Goal: Transaction & Acquisition: Obtain resource

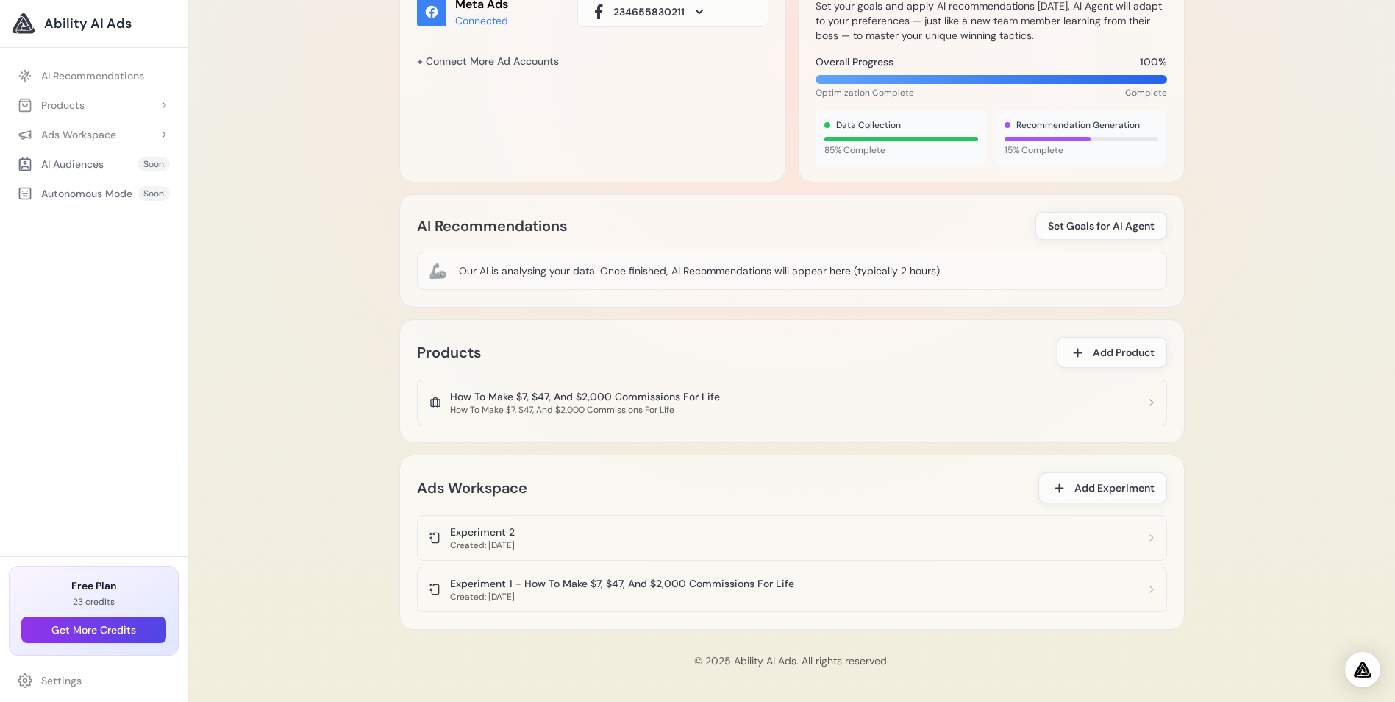
scroll to position [583, 0]
click at [569, 397] on div "How To Make $7, $47, And $2,000 Commissions For Life" at bounding box center [585, 395] width 270 height 15
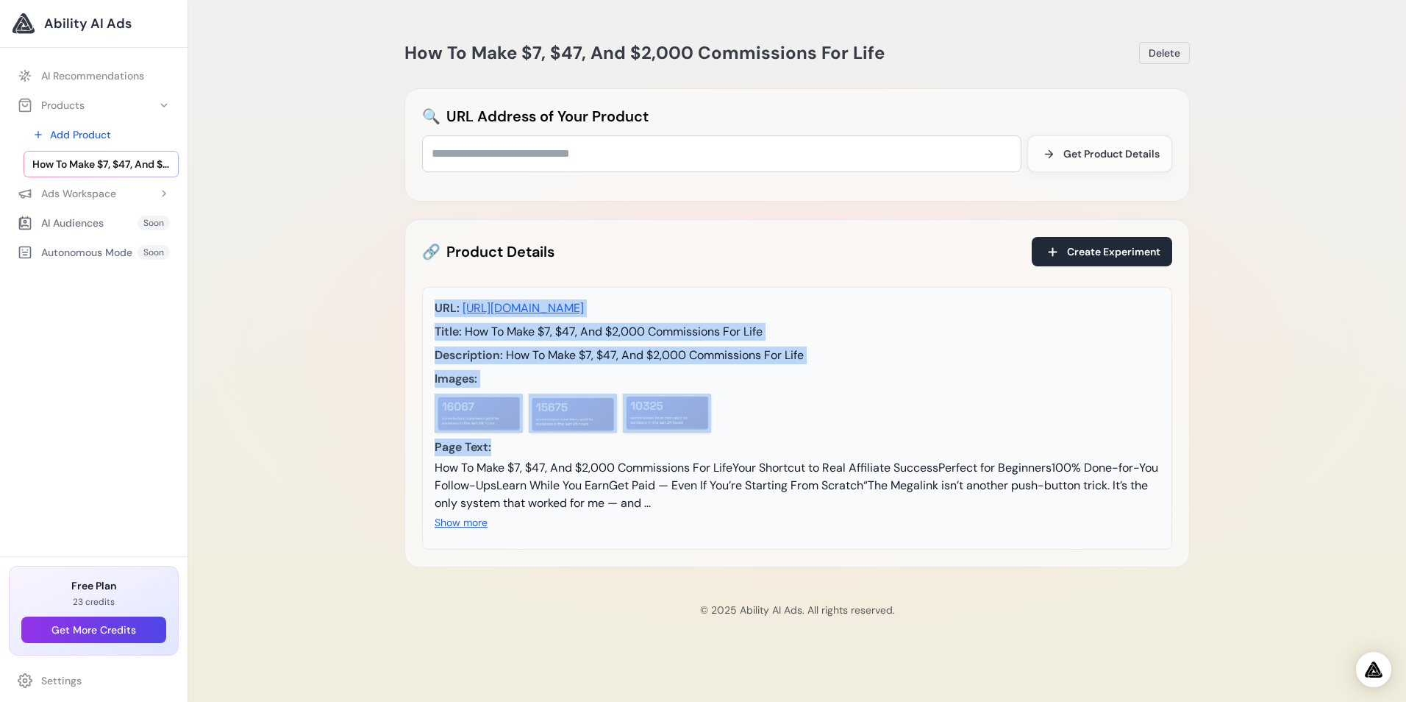
drag, startPoint x: 422, startPoint y: 307, endPoint x: 863, endPoint y: 446, distance: 461.8
click at [863, 446] on div "URL: [URL][DOMAIN_NAME] Title: How To Make $7, $47, And $2,000 Commissions For …" at bounding box center [797, 418] width 750 height 263
copy div "URL: [URL][DOMAIN_NAME] Title: How To Make $7, $47, And $2,000 Commissions For …"
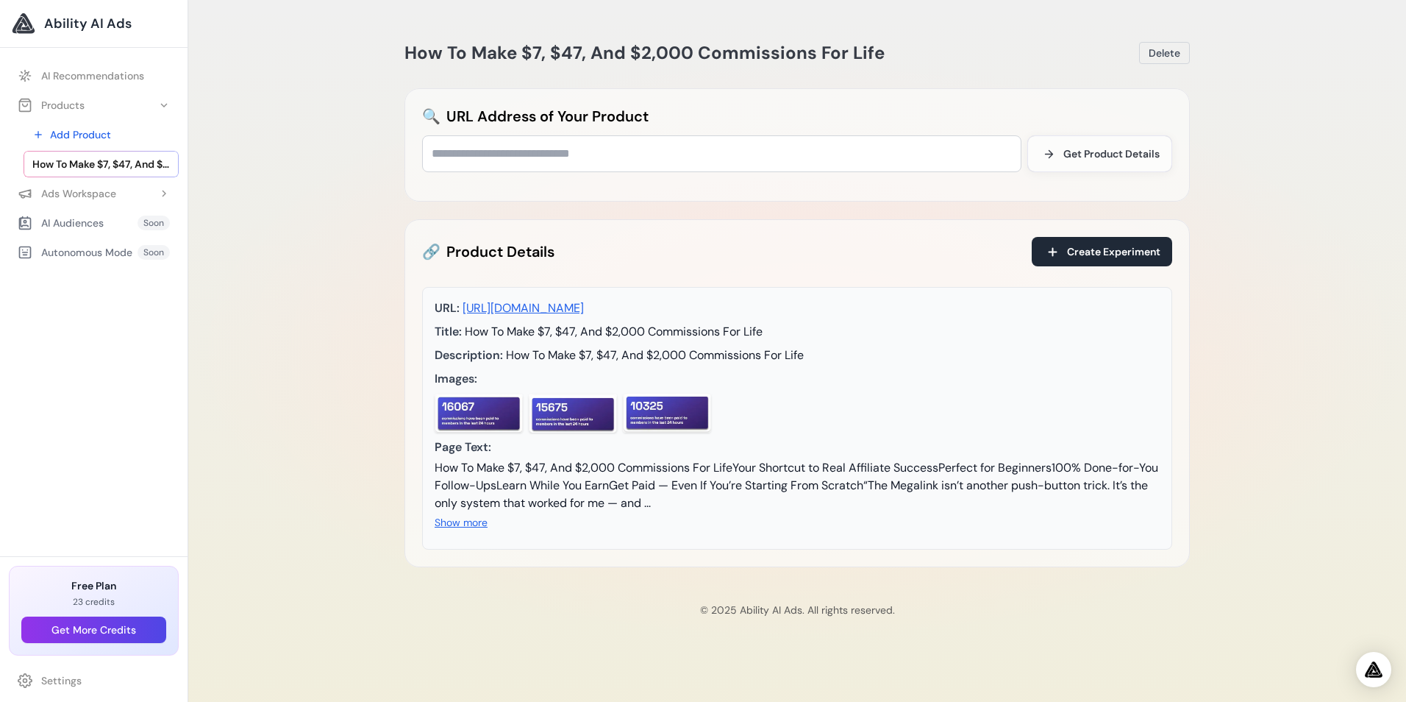
click at [371, 170] on div "How To Make $7, $47, And $2,000 Commissions For Life [GEOGRAPHIC_DATA] 🔍 URL Ad…" at bounding box center [797, 351] width 1218 height 702
